Goal: Transaction & Acquisition: Purchase product/service

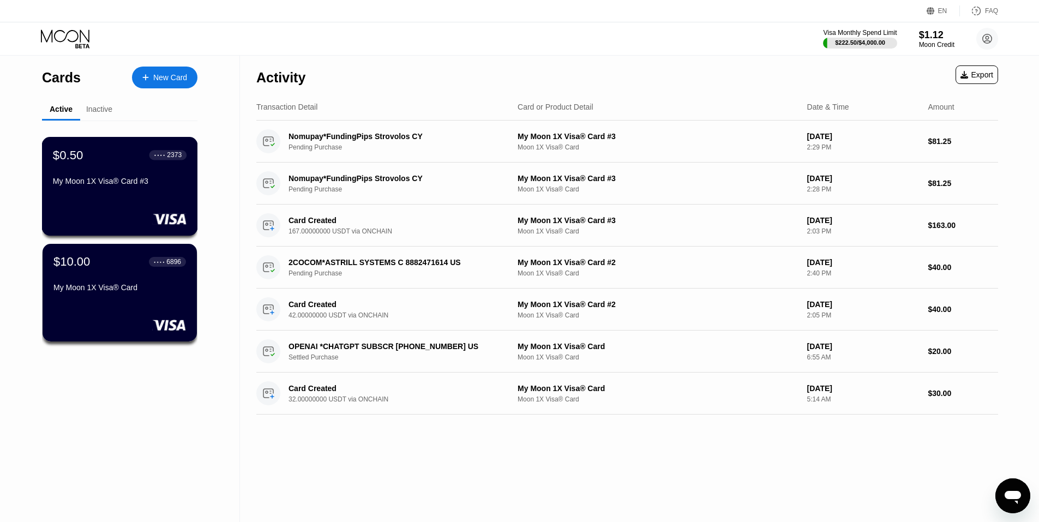
click at [166, 185] on div "My Moon 1X Visa® Card #3" at bounding box center [120, 181] width 134 height 9
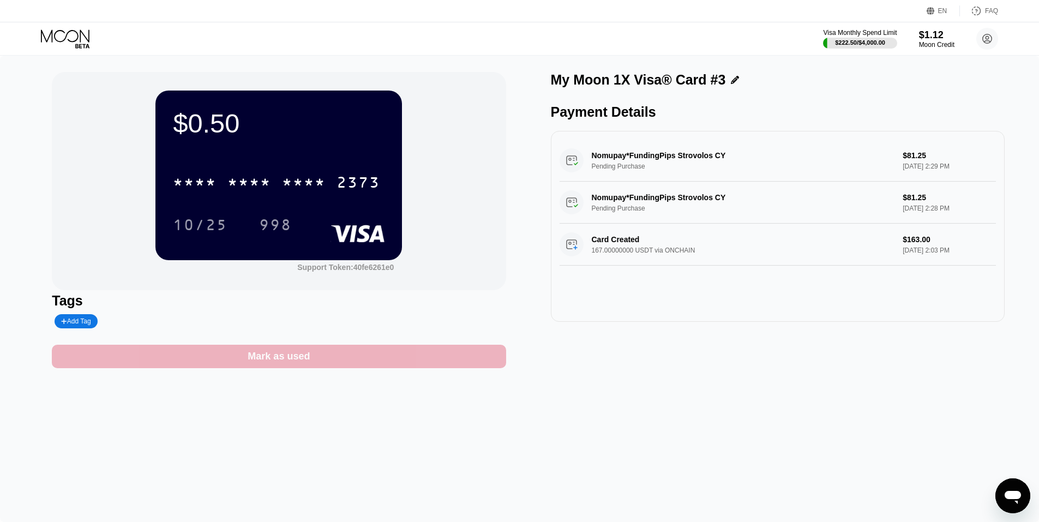
click at [311, 352] on div "Mark as used" at bounding box center [279, 356] width 454 height 23
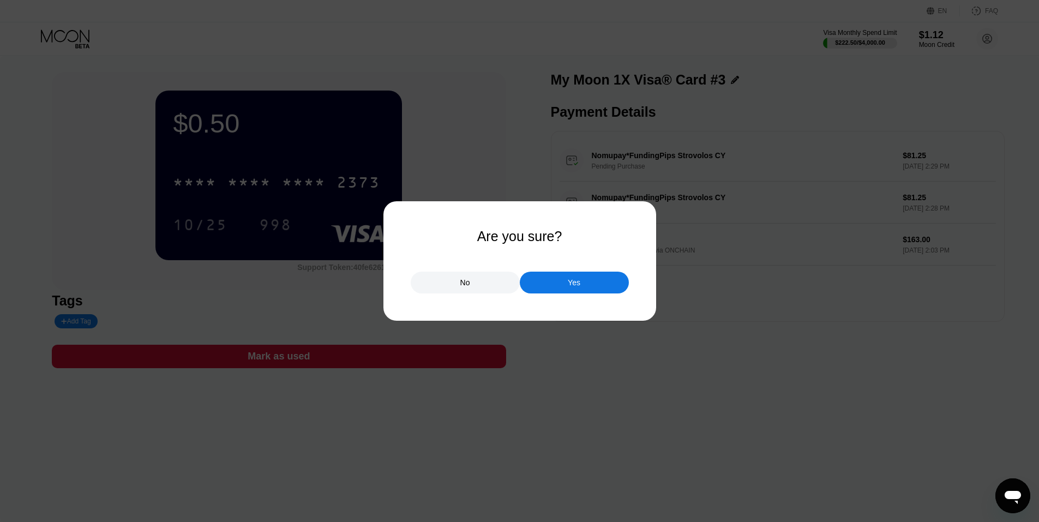
click at [591, 285] on div "Yes" at bounding box center [574, 283] width 109 height 22
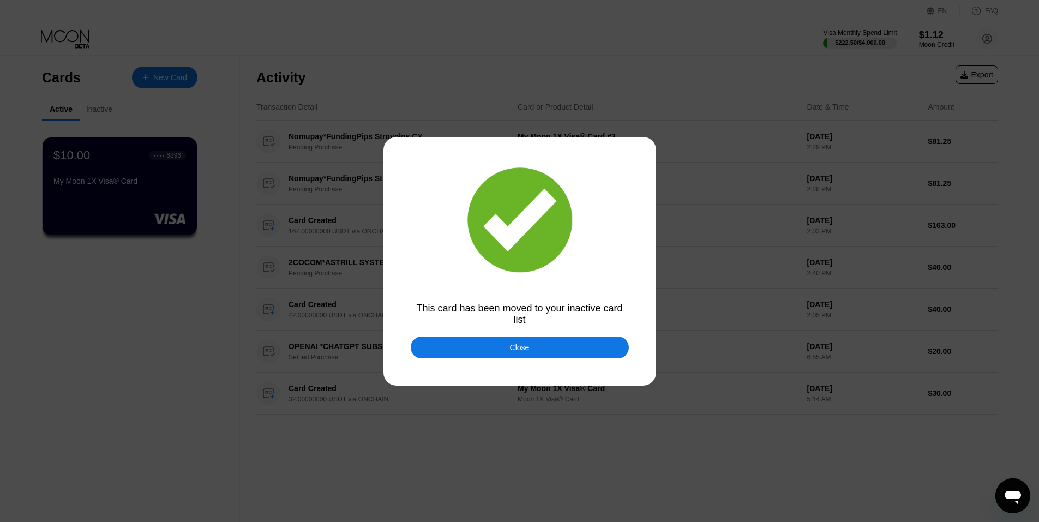
click at [555, 352] on div "Close" at bounding box center [520, 347] width 218 height 22
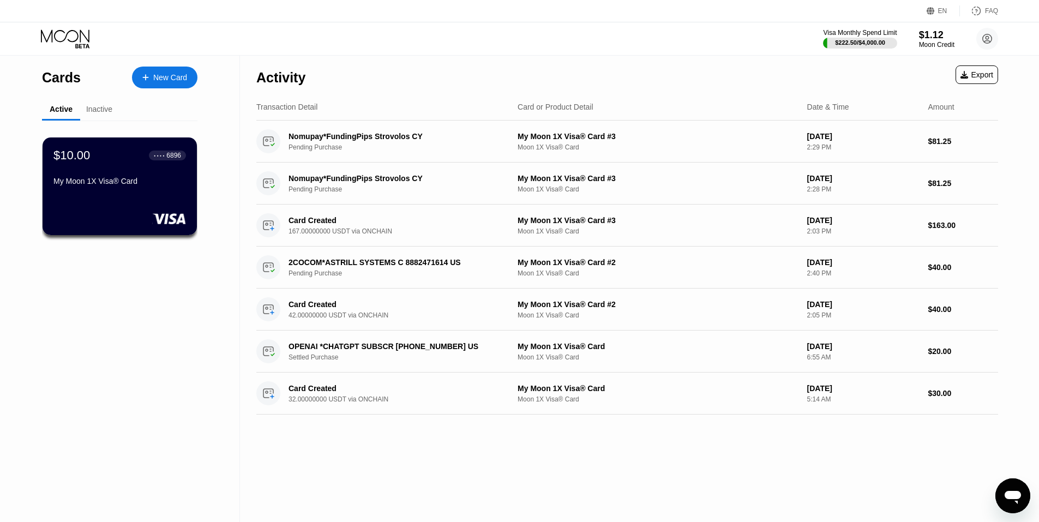
click at [178, 74] on div "New Card" at bounding box center [170, 77] width 34 height 9
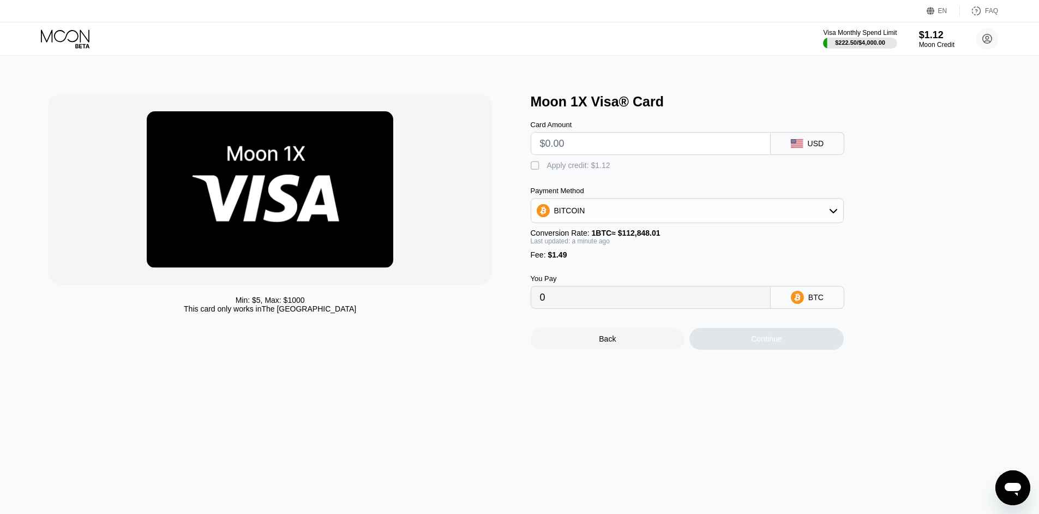
click at [664, 142] on input "text" at bounding box center [650, 144] width 221 height 22
type input "$8"
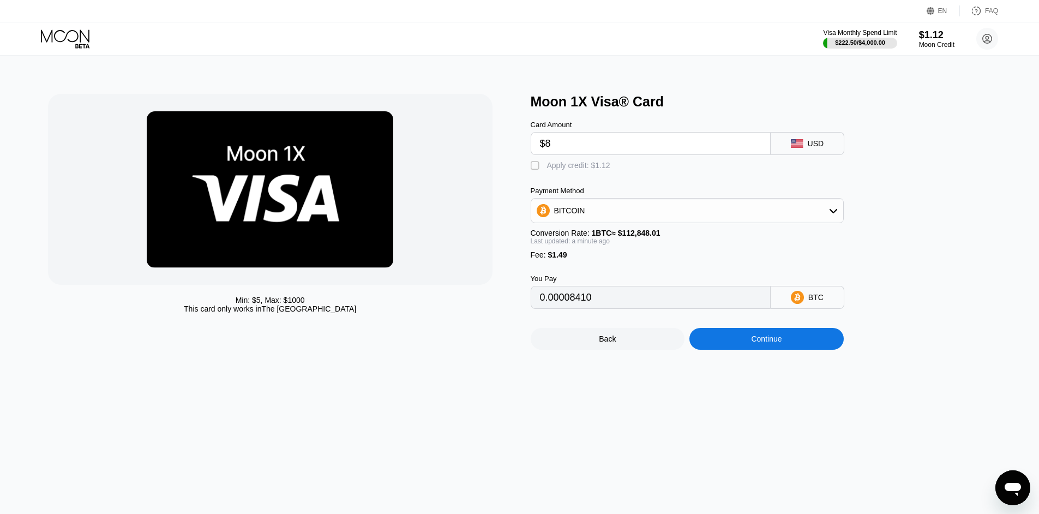
type input "0.00008410"
type input "$82"
type input "0.00073985"
type input "$82"
click at [733, 214] on div "BITCOIN" at bounding box center [687, 211] width 312 height 22
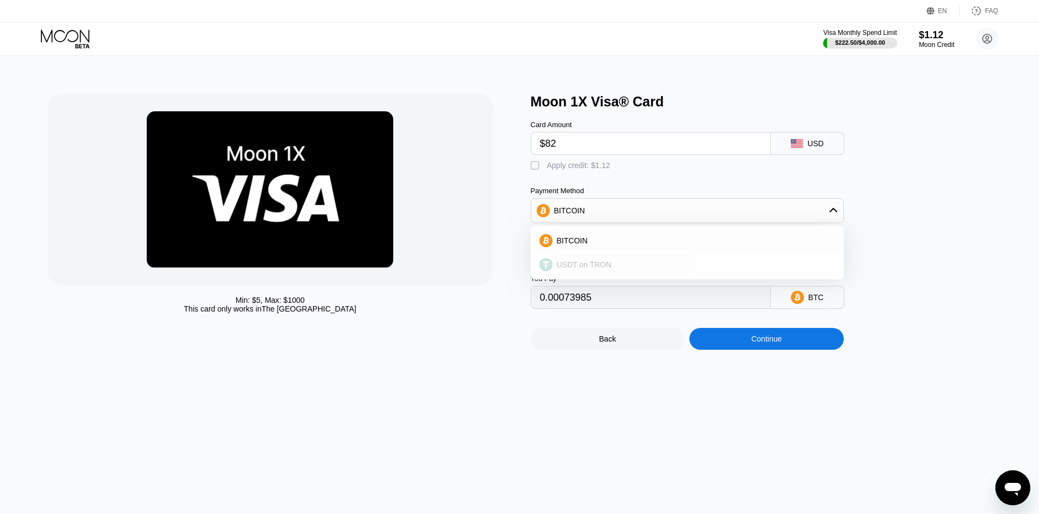
click at [635, 265] on div "USDT on TRON" at bounding box center [693, 264] width 282 height 9
type input "84.33"
click at [751, 343] on div "Continue" at bounding box center [766, 338] width 31 height 9
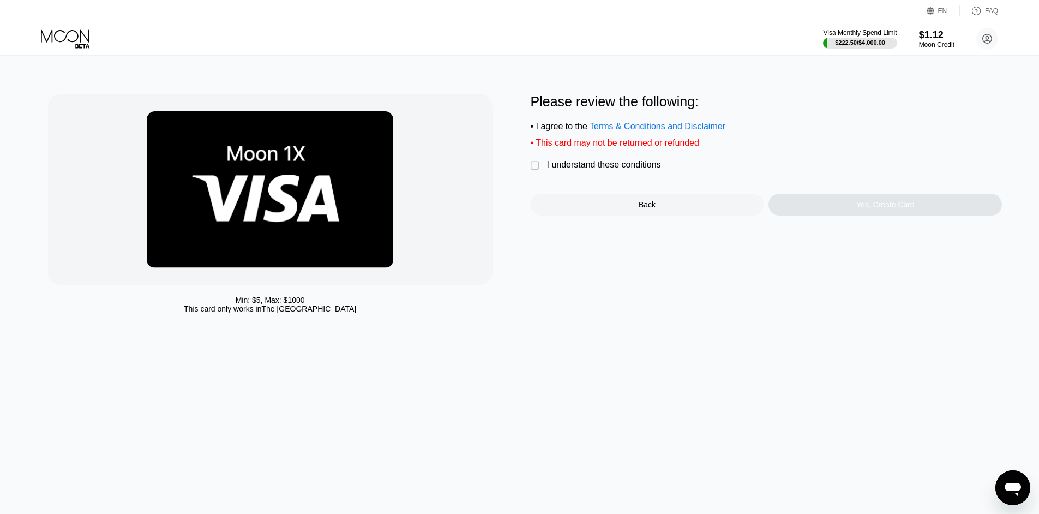
click at [644, 168] on div "I understand these conditions" at bounding box center [604, 165] width 114 height 10
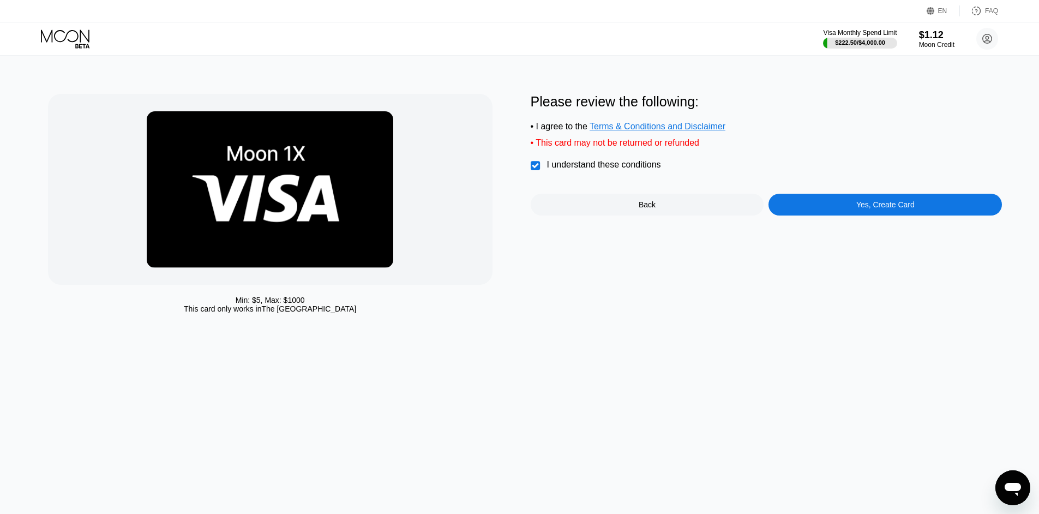
click at [863, 209] on div "Yes, Create Card" at bounding box center [885, 204] width 58 height 9
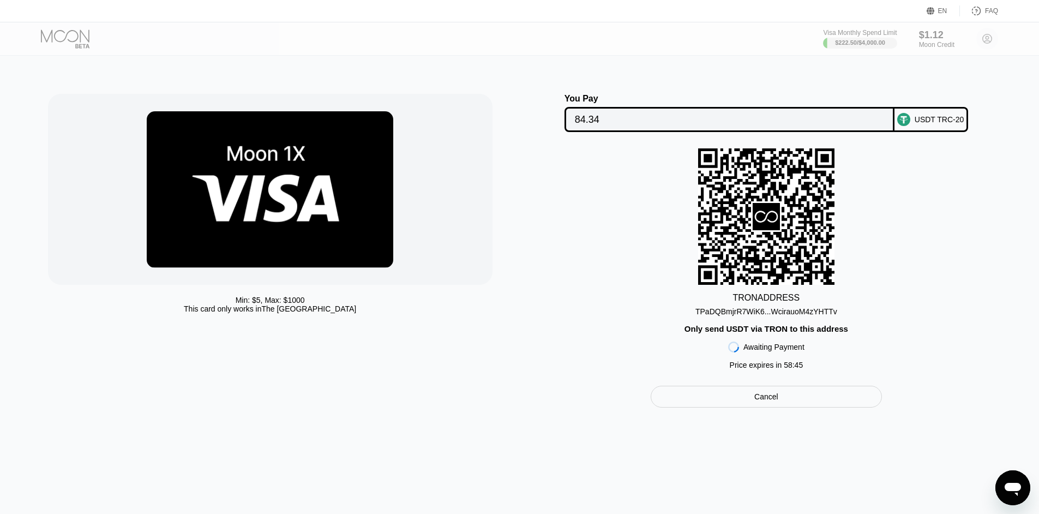
click at [788, 316] on div "TPaDQBmjrR7WiK6...WcirauoM4zYHTTv" at bounding box center [766, 311] width 142 height 9
click at [784, 316] on div "TPaDQBmjrR7WiK6...WcirauoM4zYHTTv" at bounding box center [766, 311] width 142 height 9
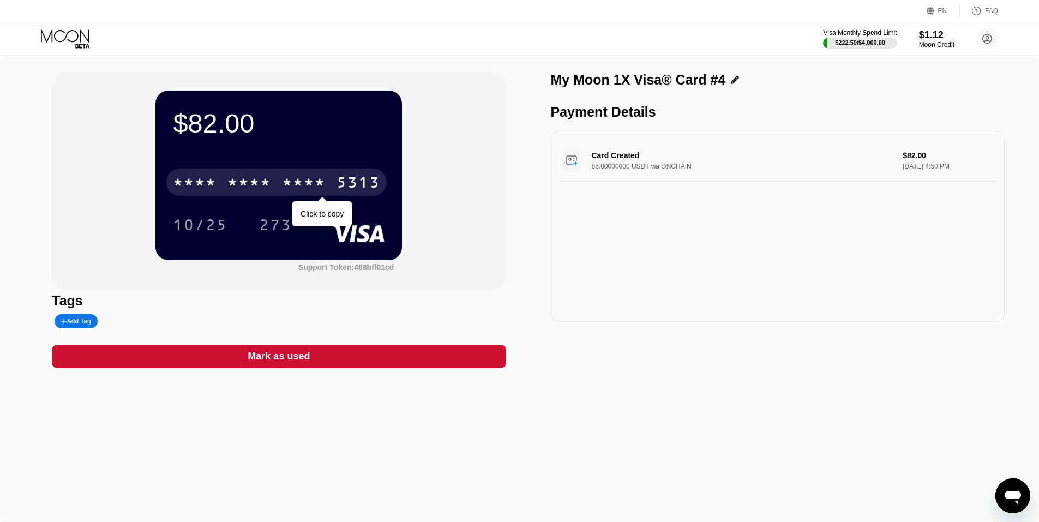
click at [288, 179] on div "* * * *" at bounding box center [304, 183] width 44 height 17
click at [288, 179] on div "2613" at bounding box center [304, 183] width 44 height 17
click at [218, 186] on div "* * * * * * * * * * * * 5313" at bounding box center [276, 182] width 220 height 27
click at [219, 186] on div "4513 6500 2613 5313" at bounding box center [276, 182] width 220 height 27
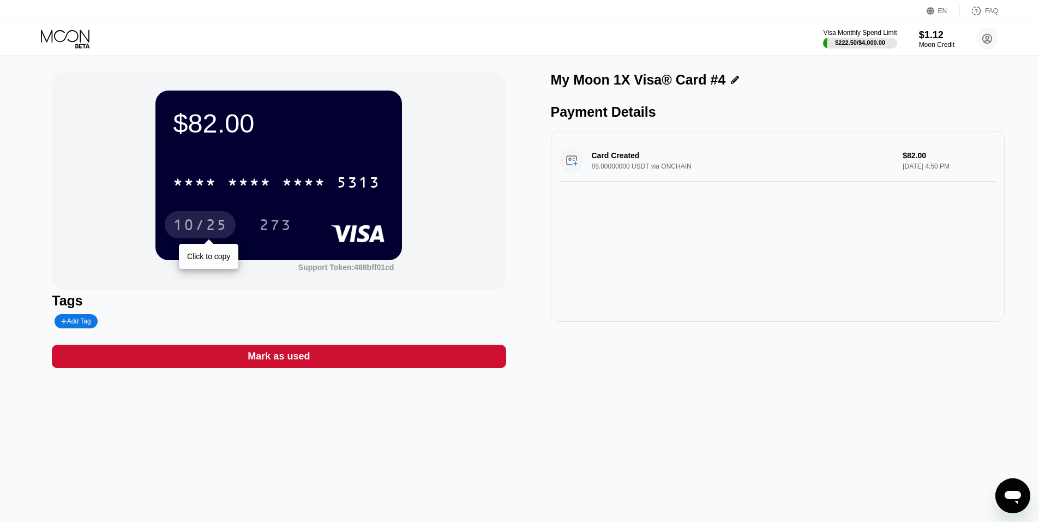
click at [221, 232] on div "10/25" at bounding box center [200, 226] width 55 height 17
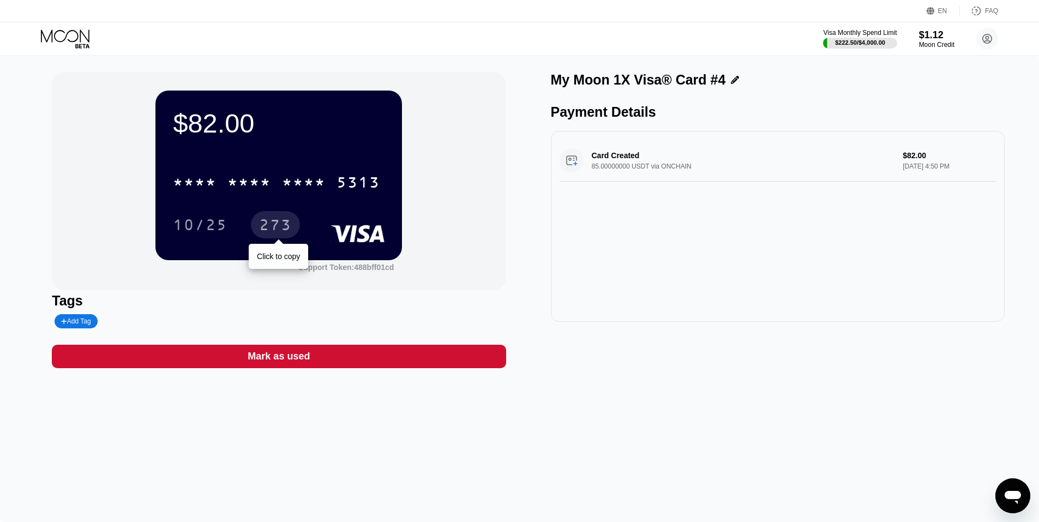
click at [288, 227] on div "273" at bounding box center [275, 226] width 33 height 17
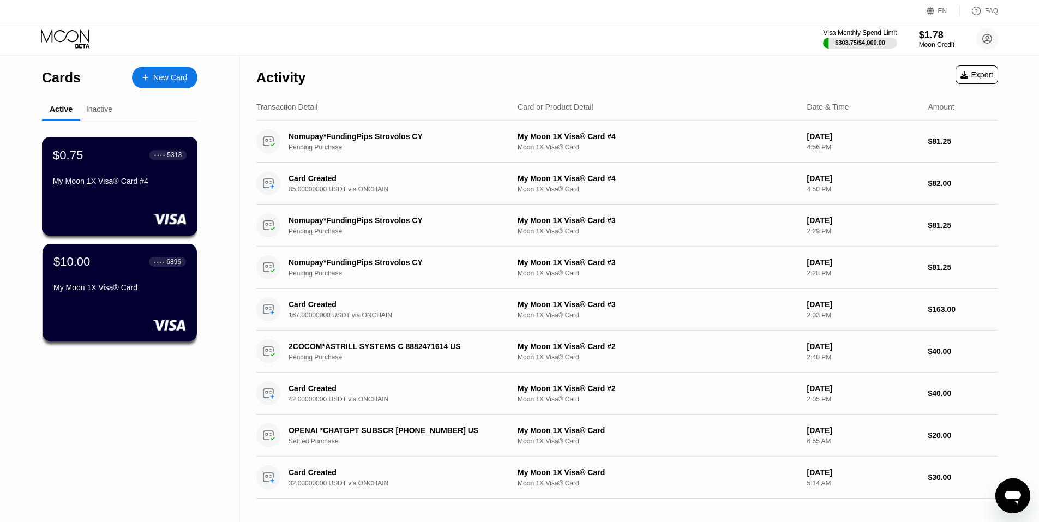
click at [152, 211] on div "$0.75 ● ● ● ● 5313 My Moon 1X Visa® Card #4" at bounding box center [120, 186] width 156 height 99
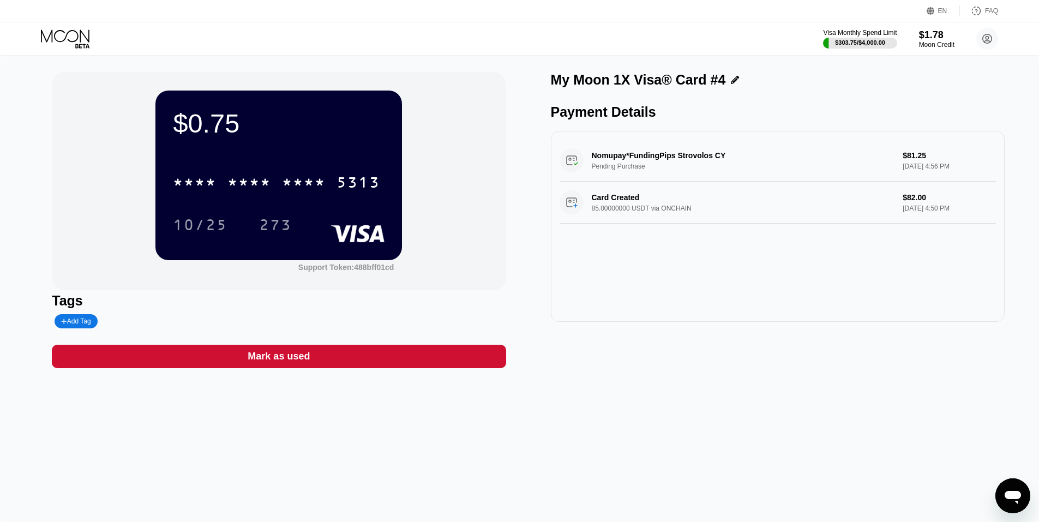
click at [337, 361] on div "Mark as used" at bounding box center [279, 356] width 454 height 23
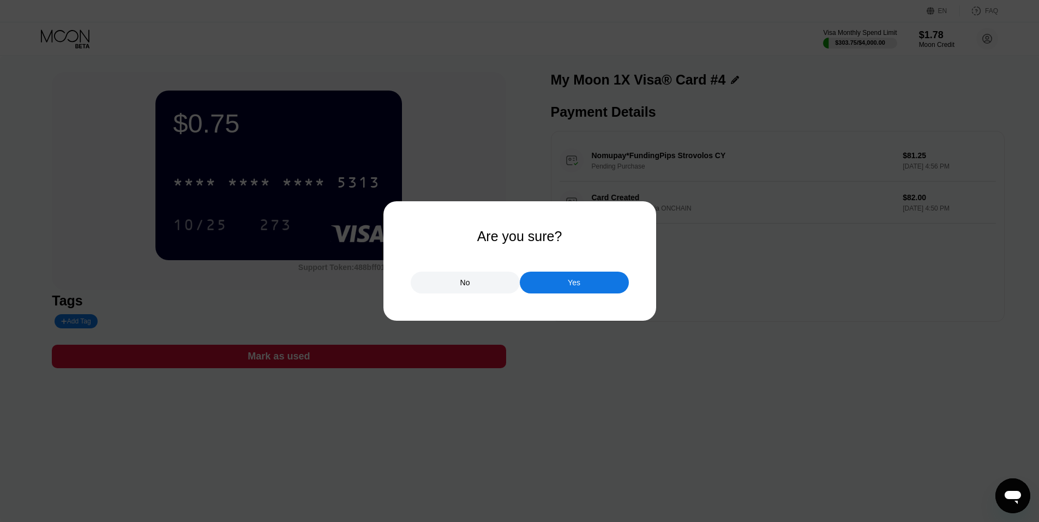
click at [571, 290] on div "Yes" at bounding box center [574, 283] width 109 height 22
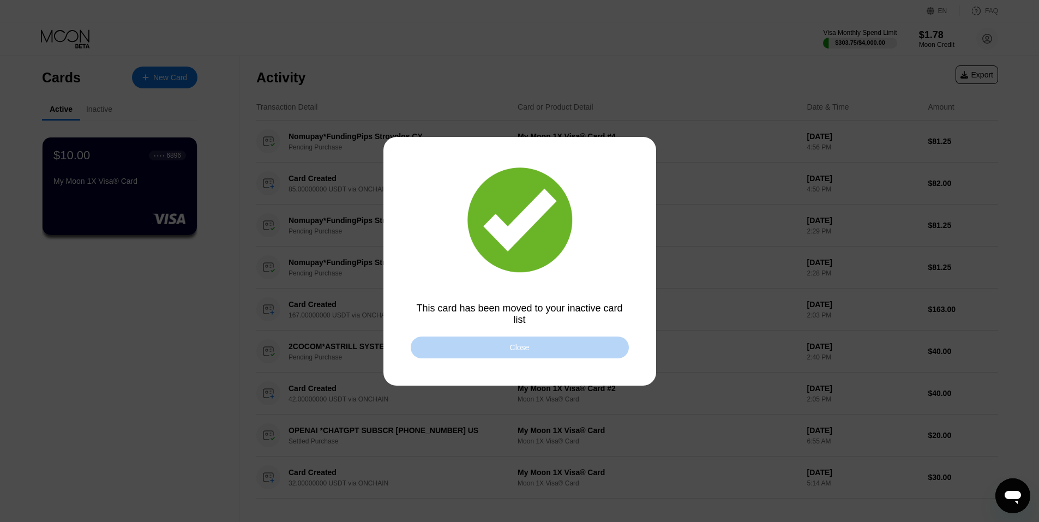
click at [548, 350] on div "Close" at bounding box center [520, 347] width 218 height 22
